Goal: Task Accomplishment & Management: Manage account settings

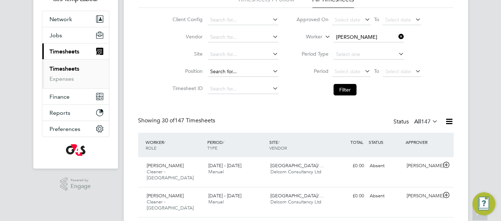
click at [240, 74] on input at bounding box center [243, 72] width 71 height 10
click at [397, 37] on icon at bounding box center [397, 37] width 0 height 10
click at [59, 37] on span "Jobs" at bounding box center [55, 35] width 13 height 7
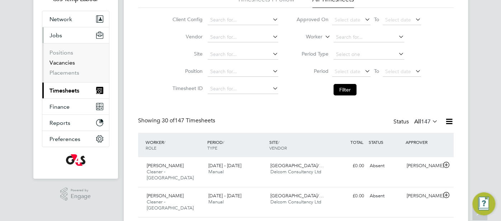
click at [68, 65] on link "Vacancies" at bounding box center [61, 62] width 25 height 7
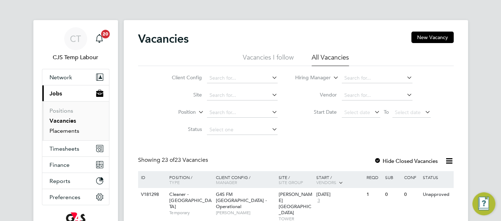
click at [76, 130] on link "Placements" at bounding box center [64, 130] width 30 height 7
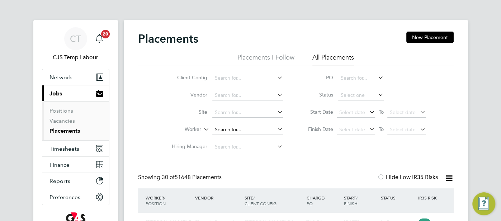
click at [249, 125] on input at bounding box center [247, 130] width 71 height 10
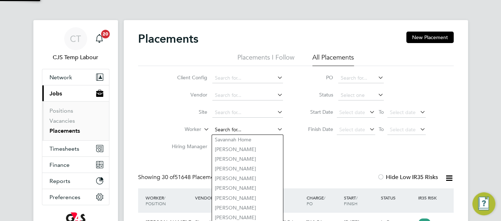
paste input "Nuh Gedi"
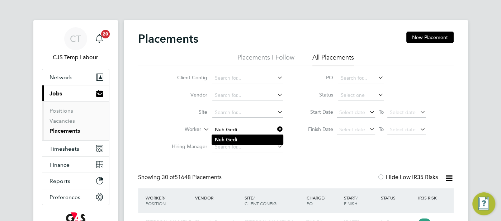
type input "Nuh Gedi"
click at [248, 139] on li "Nuh Gedi" at bounding box center [247, 140] width 71 height 10
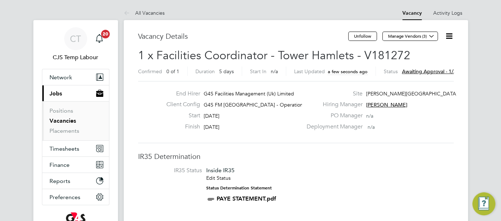
click at [446, 36] on icon at bounding box center [449, 36] width 9 height 9
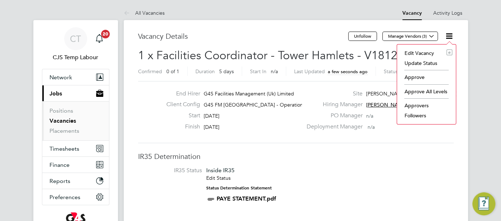
click at [417, 75] on li "Approve" at bounding box center [427, 77] width 52 height 10
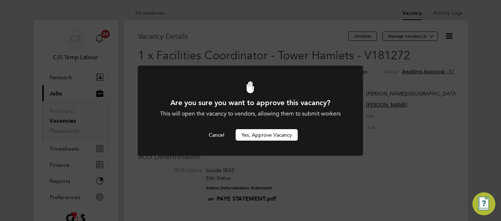
click at [276, 135] on button "Yes, Approve Vacancy" at bounding box center [267, 134] width 62 height 11
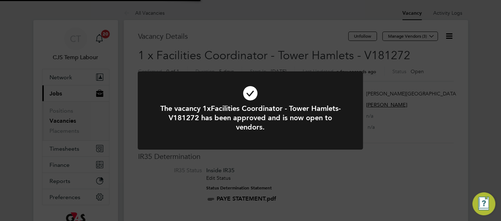
scroll to position [21, 50]
click at [249, 94] on icon at bounding box center [250, 93] width 186 height 28
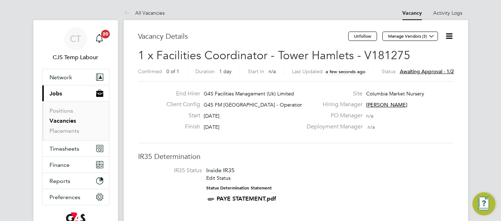
click at [448, 38] on icon at bounding box center [449, 36] width 9 height 9
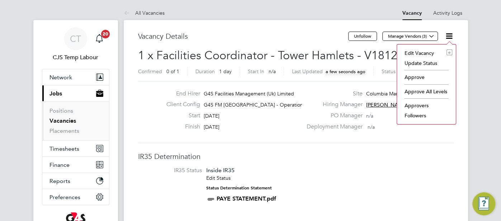
click at [420, 77] on li "Approve" at bounding box center [427, 77] width 52 height 10
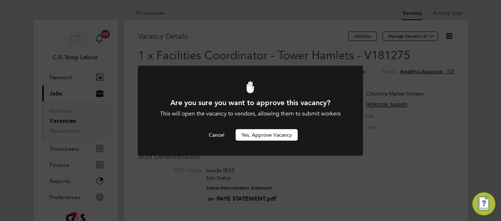
click at [274, 135] on button "Yes, Approve Vacancy" at bounding box center [267, 134] width 62 height 11
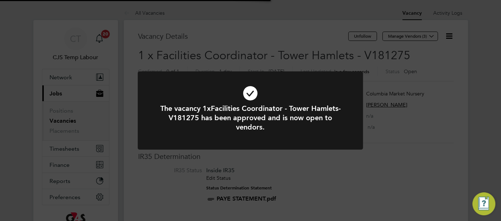
scroll to position [21, 50]
click at [247, 98] on icon at bounding box center [250, 93] width 186 height 28
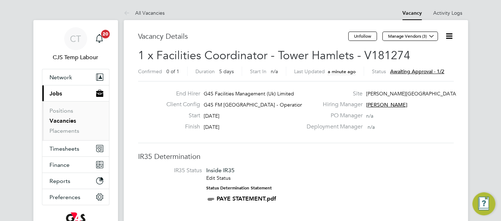
click at [446, 37] on icon at bounding box center [449, 36] width 9 height 9
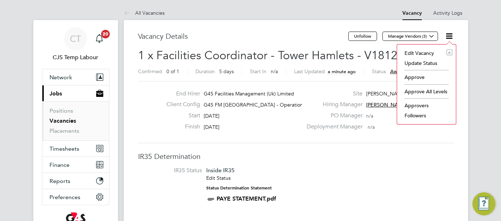
click at [416, 79] on li "Approve" at bounding box center [427, 77] width 52 height 10
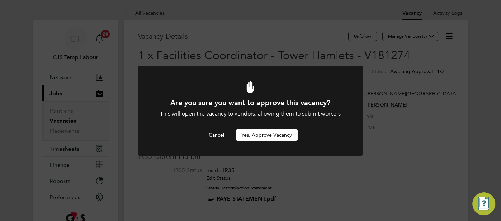
click at [270, 137] on button "Yes, Approve Vacancy" at bounding box center [267, 134] width 62 height 11
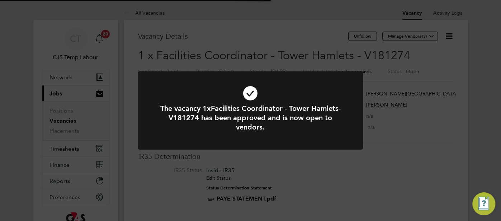
scroll to position [21, 50]
click at [250, 94] on icon at bounding box center [250, 93] width 186 height 28
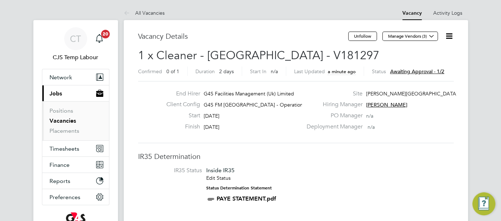
click at [449, 36] on icon at bounding box center [449, 36] width 9 height 9
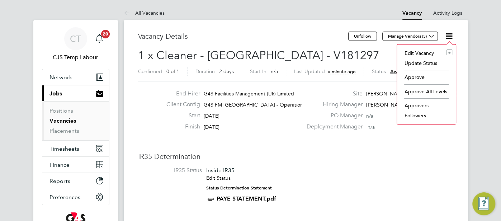
click at [422, 75] on li "Approve" at bounding box center [427, 77] width 52 height 10
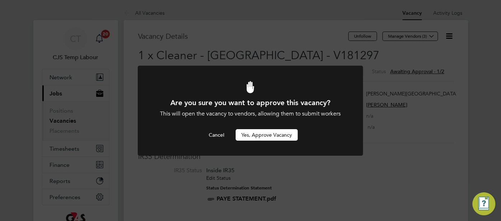
click at [281, 133] on button "Yes, Approve Vacancy" at bounding box center [267, 134] width 62 height 11
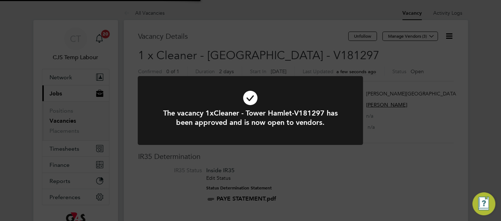
scroll to position [21, 50]
click at [250, 97] on icon at bounding box center [250, 98] width 186 height 28
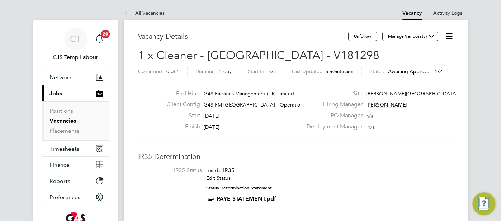
click at [447, 36] on icon at bounding box center [449, 36] width 9 height 9
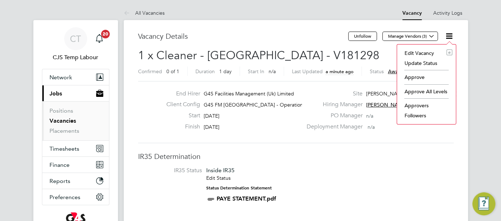
click at [415, 76] on li "Approve" at bounding box center [427, 77] width 52 height 10
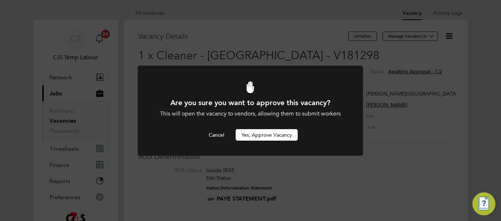
click at [256, 135] on button "Yes, Approve Vacancy" at bounding box center [267, 134] width 62 height 11
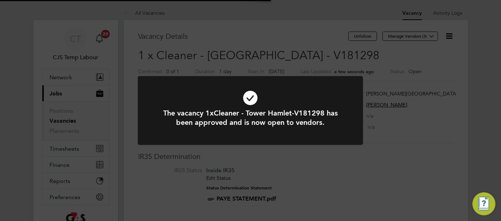
scroll to position [21, 50]
click at [249, 103] on icon at bounding box center [250, 98] width 186 height 28
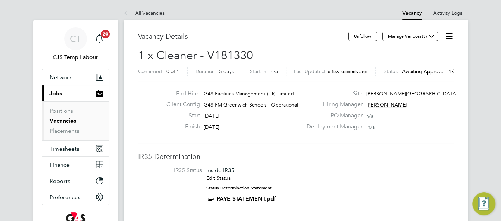
click at [449, 37] on icon at bounding box center [449, 36] width 9 height 9
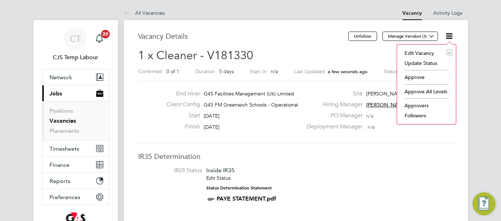
click at [411, 76] on li "Approve" at bounding box center [427, 77] width 52 height 10
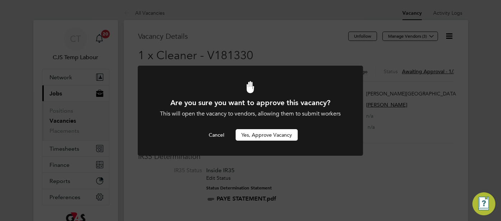
click at [267, 134] on button "Yes, Approve Vacancy" at bounding box center [267, 134] width 62 height 11
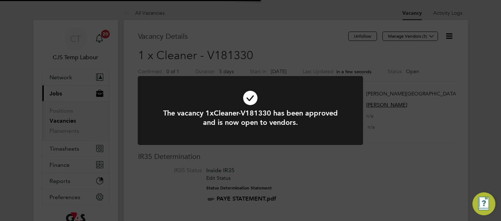
scroll to position [21, 50]
click at [246, 99] on icon at bounding box center [250, 98] width 186 height 28
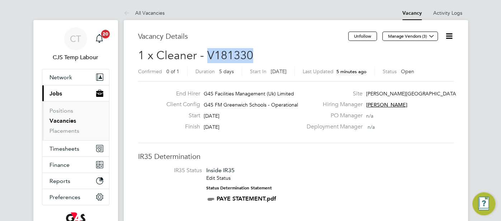
drag, startPoint x: 256, startPoint y: 54, endPoint x: 208, endPoint y: 58, distance: 48.2
click at [208, 58] on h2 "1 x Cleaner - V181330 Confirmed 0 of 1 Duration 5 days Start In [DATE] Last Upd…" at bounding box center [296, 63] width 316 height 30
copy span "V181330"
click at [55, 130] on link "Placements" at bounding box center [64, 130] width 30 height 7
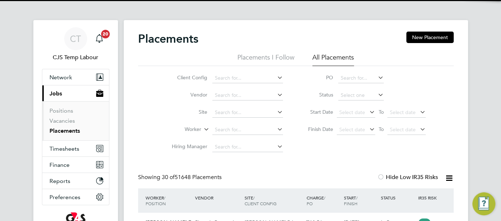
scroll to position [27, 62]
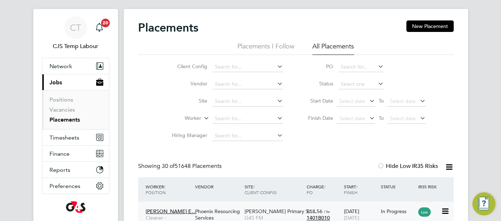
click at [320, 212] on span "£18.56" at bounding box center [315, 211] width 16 height 6
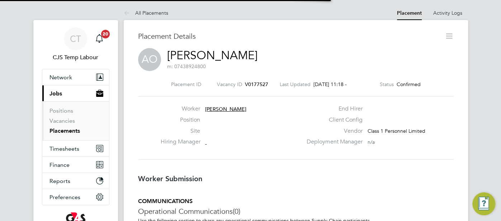
scroll to position [4, 4]
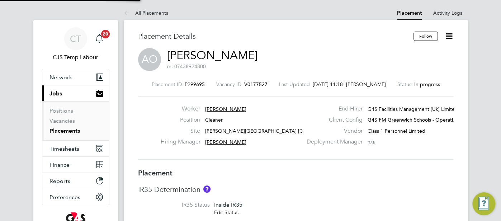
type input "[PERSON_NAME]"
type input "[DATE]"
type input "10:00"
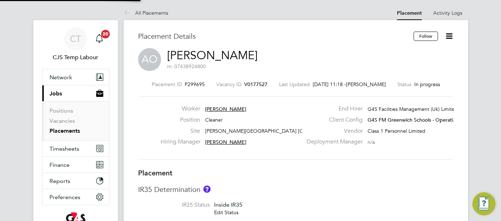
type input "16:00"
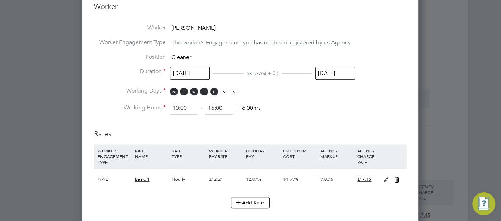
click at [337, 74] on input "[DATE]" at bounding box center [335, 73] width 40 height 13
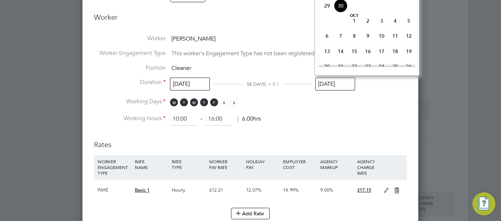
click at [380, 27] on span "3" at bounding box center [382, 21] width 14 height 14
type input "[DATE]"
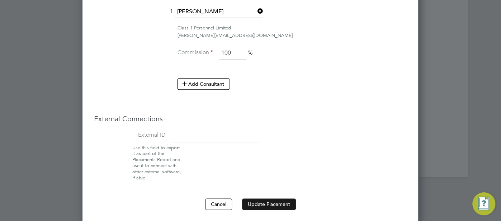
click at [275, 198] on button "Update Placement" at bounding box center [269, 203] width 54 height 11
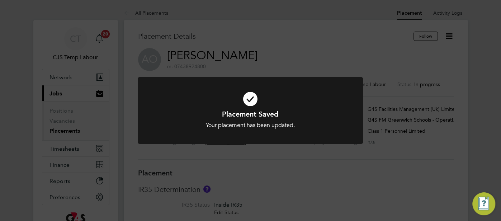
click at [253, 101] on icon at bounding box center [250, 99] width 186 height 28
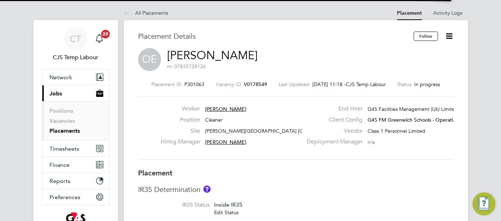
type input "[PERSON_NAME]"
type input "[DATE]"
type input "16:00"
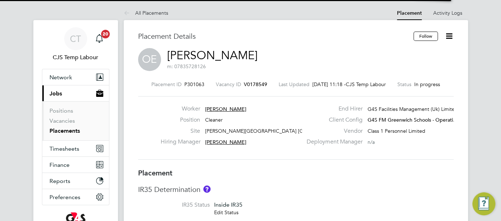
type input "21:00"
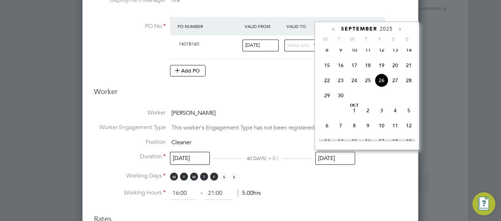
click at [336, 158] on input "[DATE]" at bounding box center [335, 158] width 40 height 13
click at [382, 113] on span "3" at bounding box center [382, 111] width 14 height 14
type input "[DATE]"
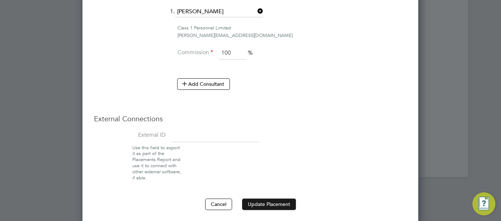
click at [272, 200] on button "Update Placement" at bounding box center [269, 203] width 54 height 11
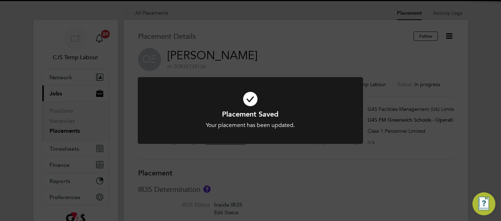
click at [250, 98] on icon at bounding box center [250, 99] width 186 height 28
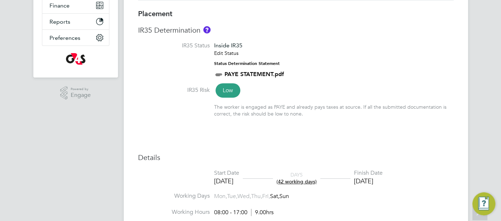
click at [383, 185] on div "[DATE]" at bounding box center [368, 181] width 29 height 8
click at [383, 183] on div "[DATE]" at bounding box center [368, 181] width 29 height 8
type input "[PERSON_NAME]"
type input "[DATE]"
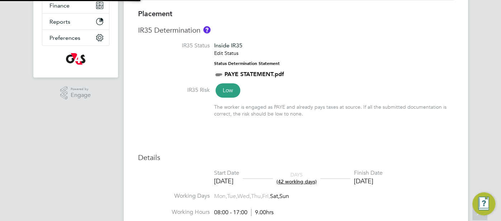
type input "[DATE]"
type input "08:00"
type input "17:00"
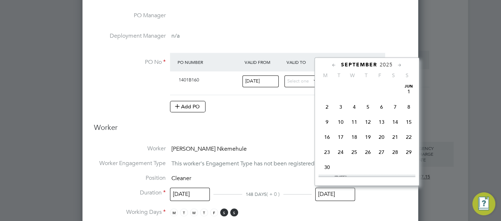
click at [341, 194] on input "[DATE]" at bounding box center [335, 194] width 40 height 13
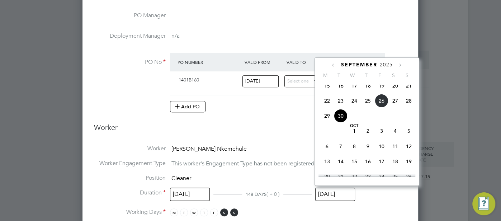
click at [406, 137] on span "5" at bounding box center [409, 131] width 14 height 14
type input "[DATE]"
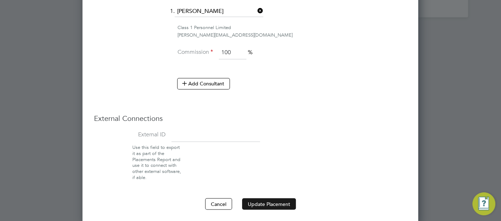
click at [266, 199] on button "Update Placement" at bounding box center [269, 203] width 54 height 11
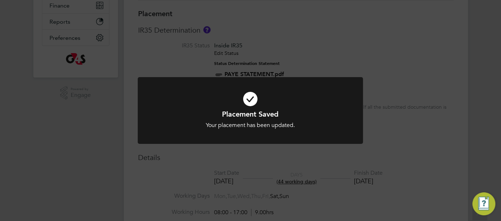
click at [250, 100] on icon at bounding box center [250, 99] width 186 height 28
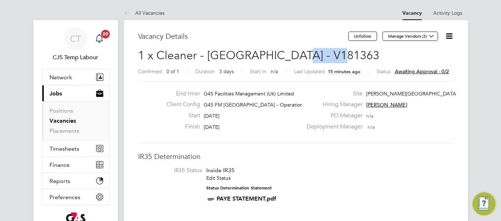
drag, startPoint x: 331, startPoint y: 58, endPoint x: 289, endPoint y: 55, distance: 41.8
click at [289, 55] on span "1 x Cleaner - [GEOGRAPHIC_DATA] - V181363" at bounding box center [258, 55] width 241 height 14
copy span "V181363"
